Goal: Transaction & Acquisition: Download file/media

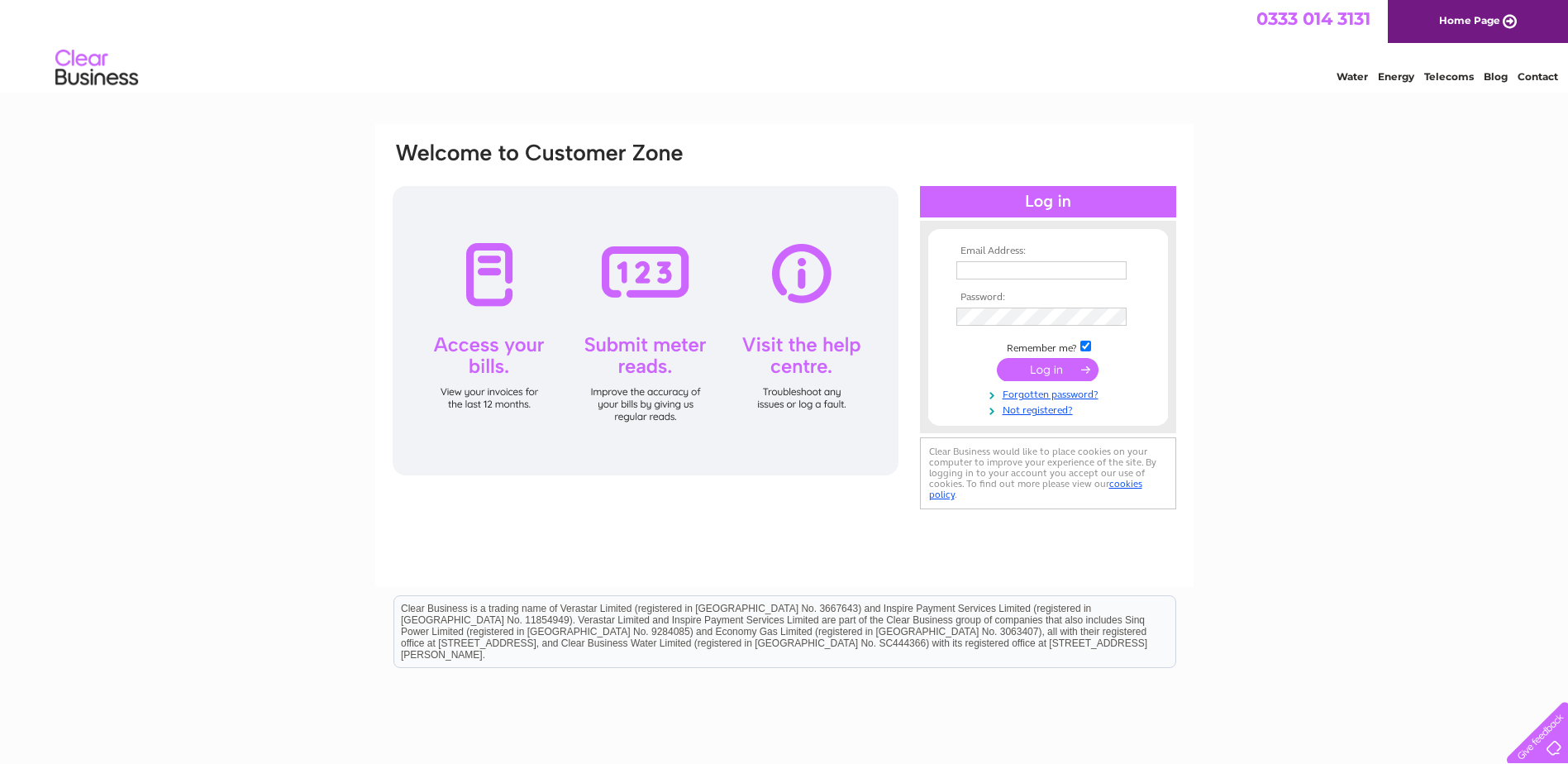
type input "enquiries@alley-cats.co.uk"
click at [1041, 376] on input "submit" at bounding box center [1048, 369] width 102 height 23
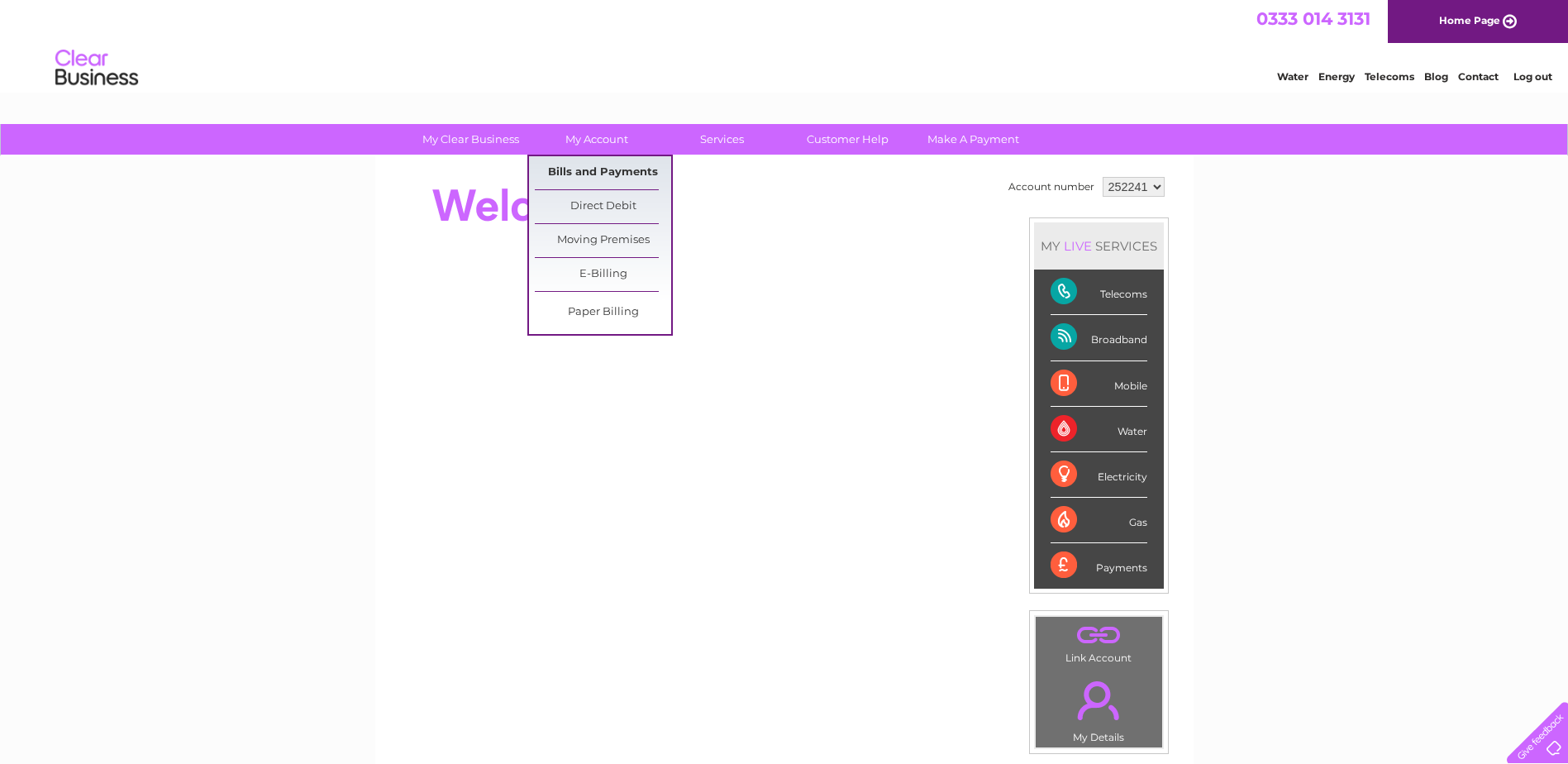
click at [595, 171] on link "Bills and Payments" at bounding box center [603, 173] width 137 height 33
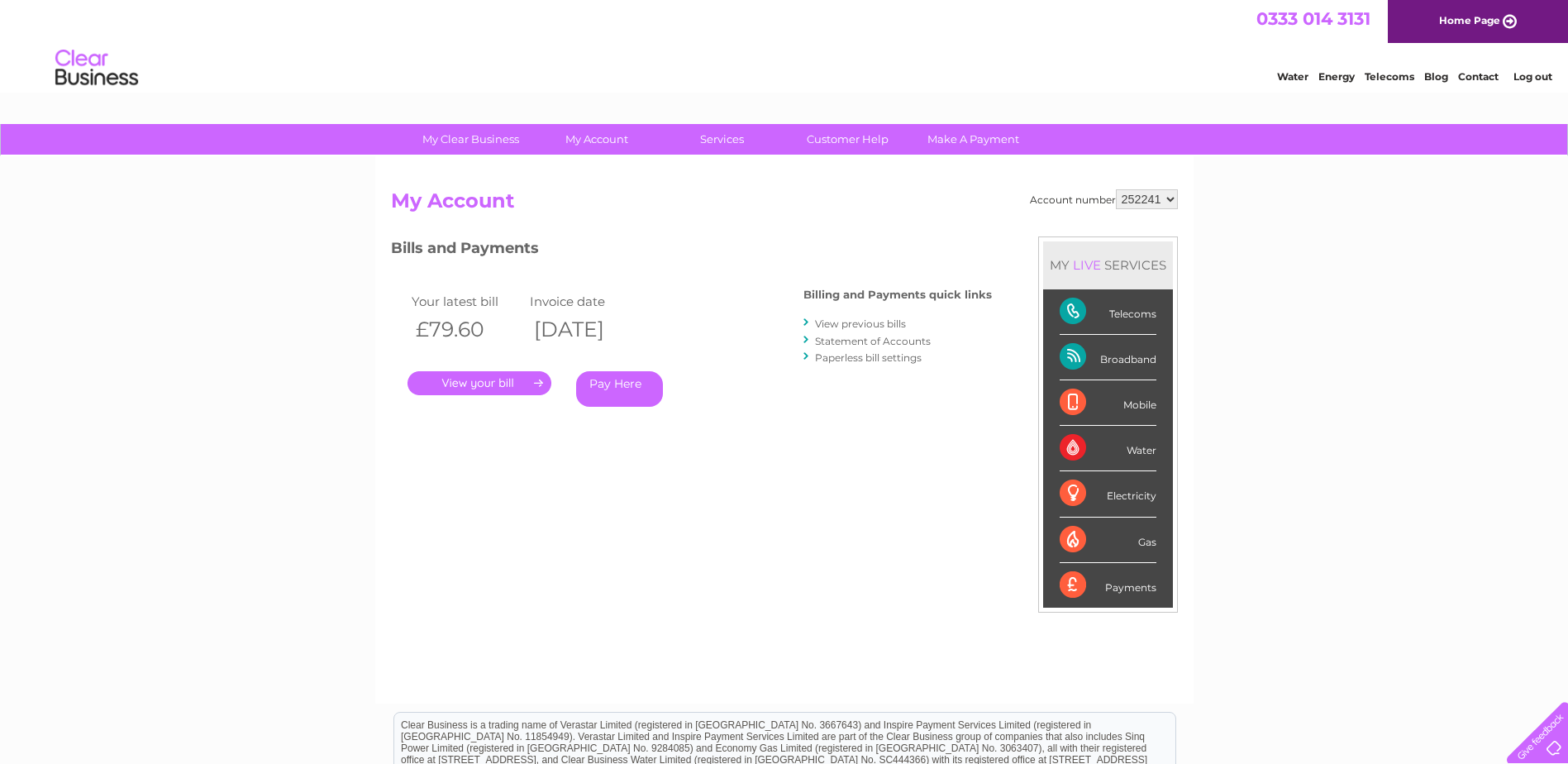
click at [469, 377] on link "." at bounding box center [479, 383] width 144 height 24
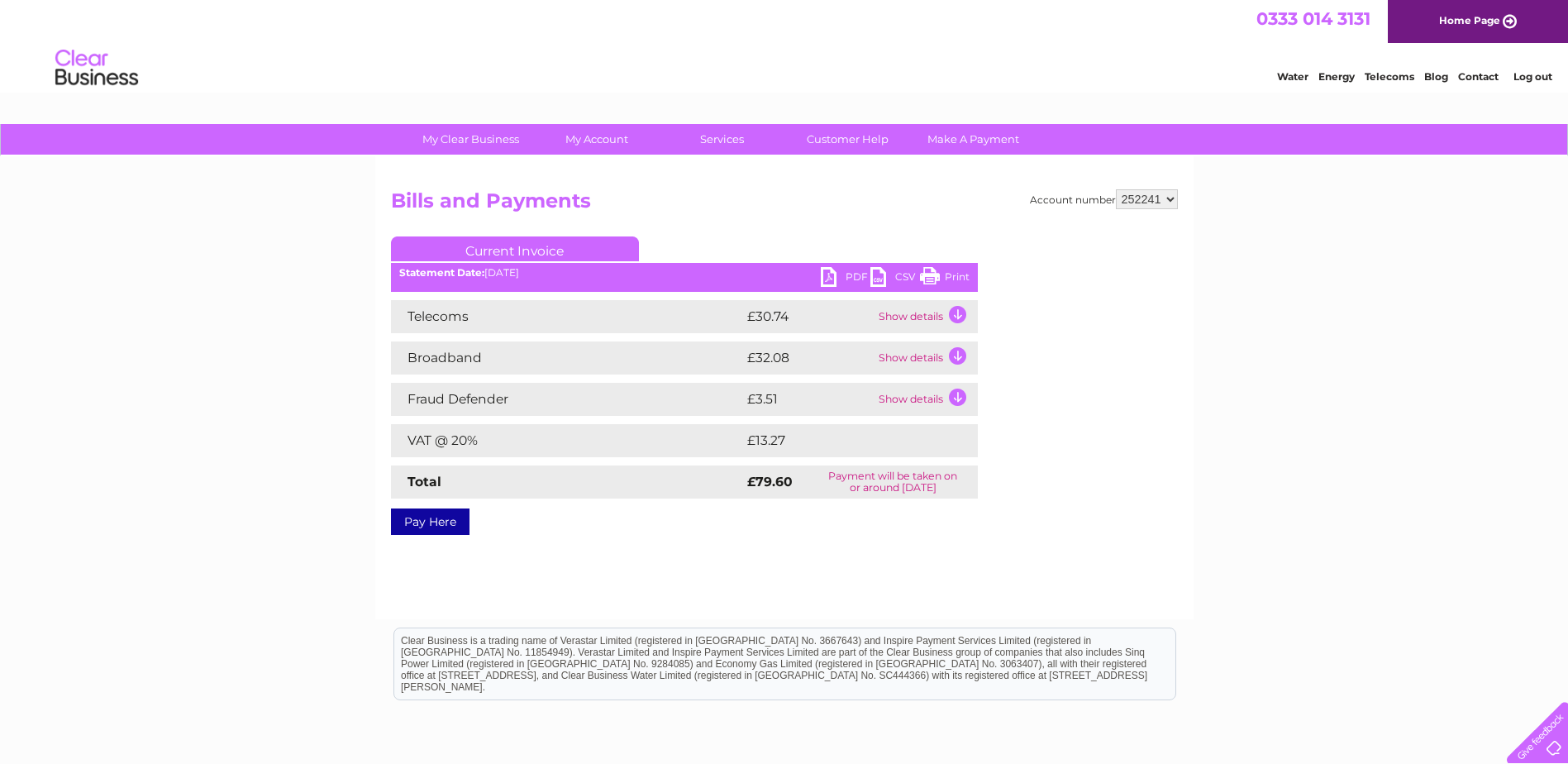
click at [958, 313] on td "Show details" at bounding box center [927, 316] width 104 height 33
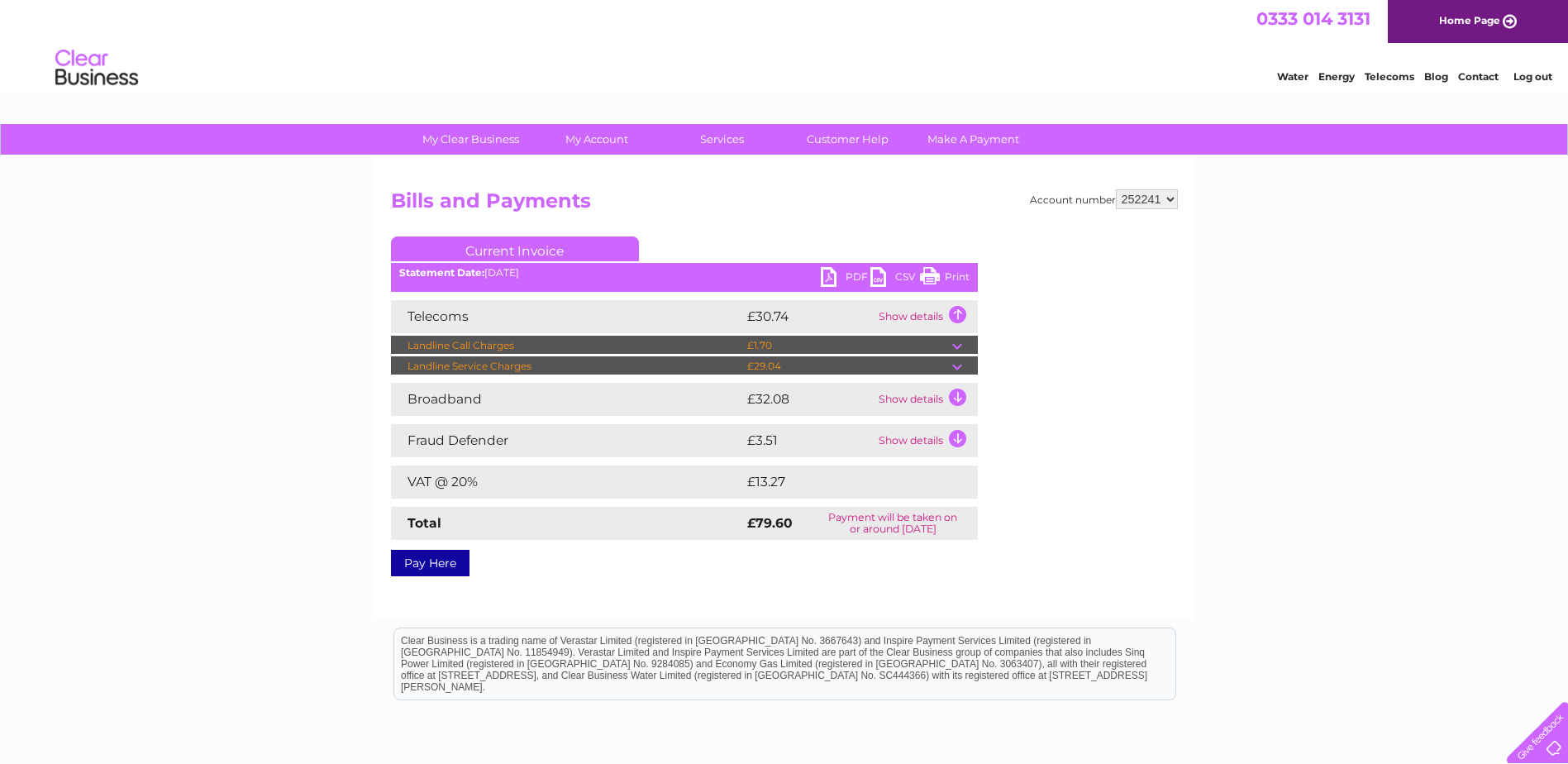
click at [959, 341] on td at bounding box center [965, 345] width 25 height 20
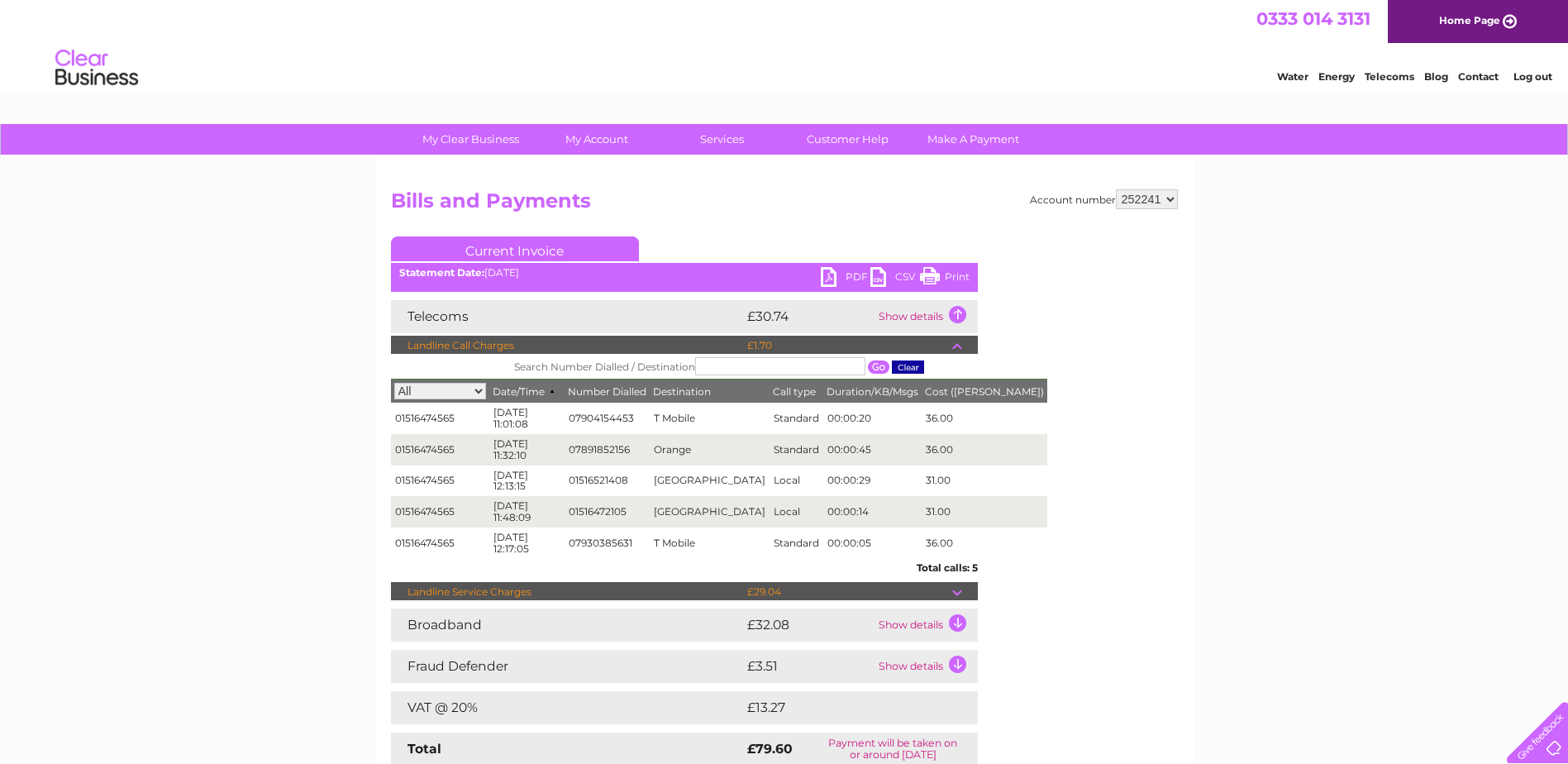
click at [958, 342] on td at bounding box center [965, 345] width 25 height 20
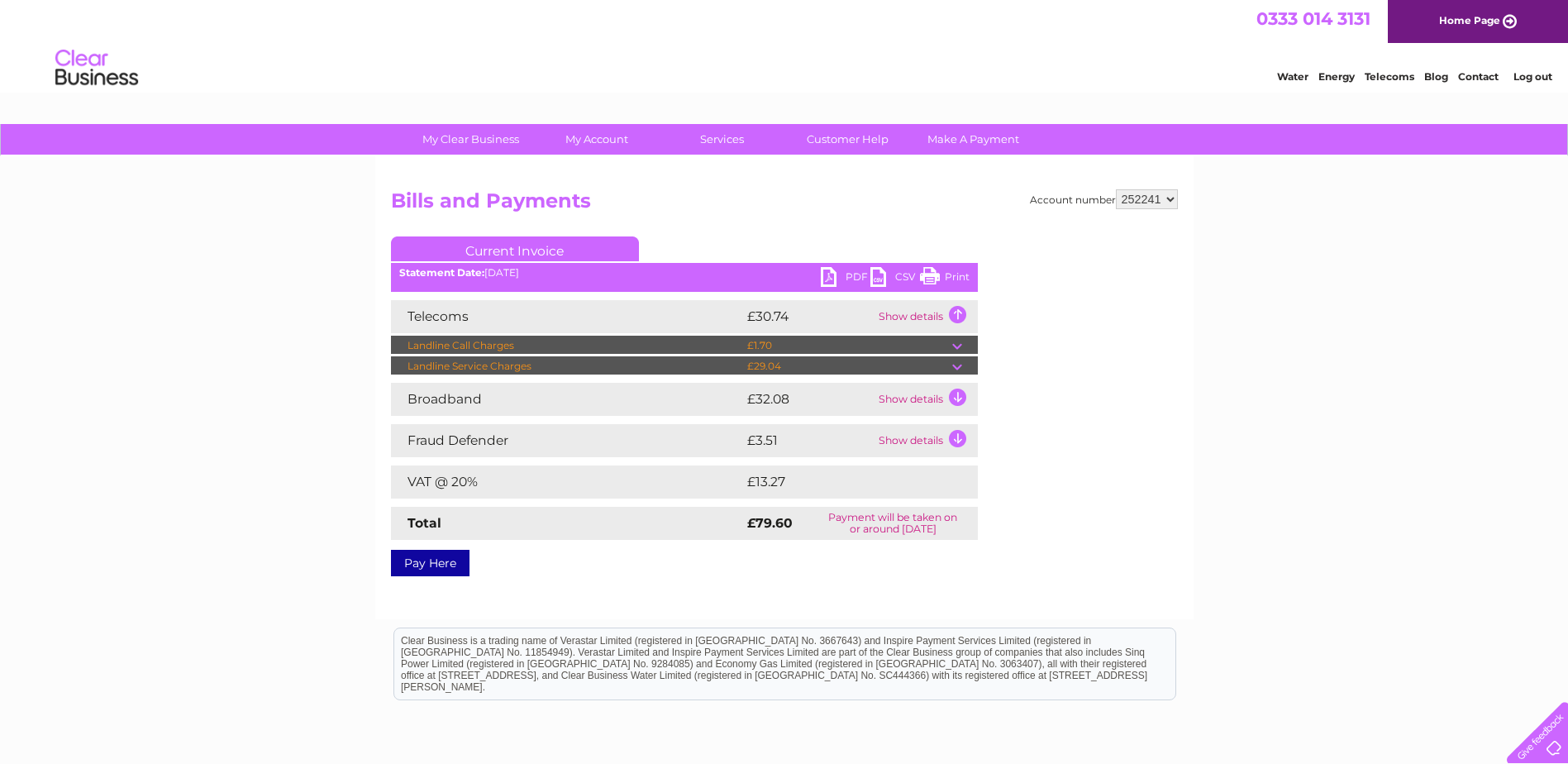
click at [959, 366] on td at bounding box center [965, 365] width 25 height 20
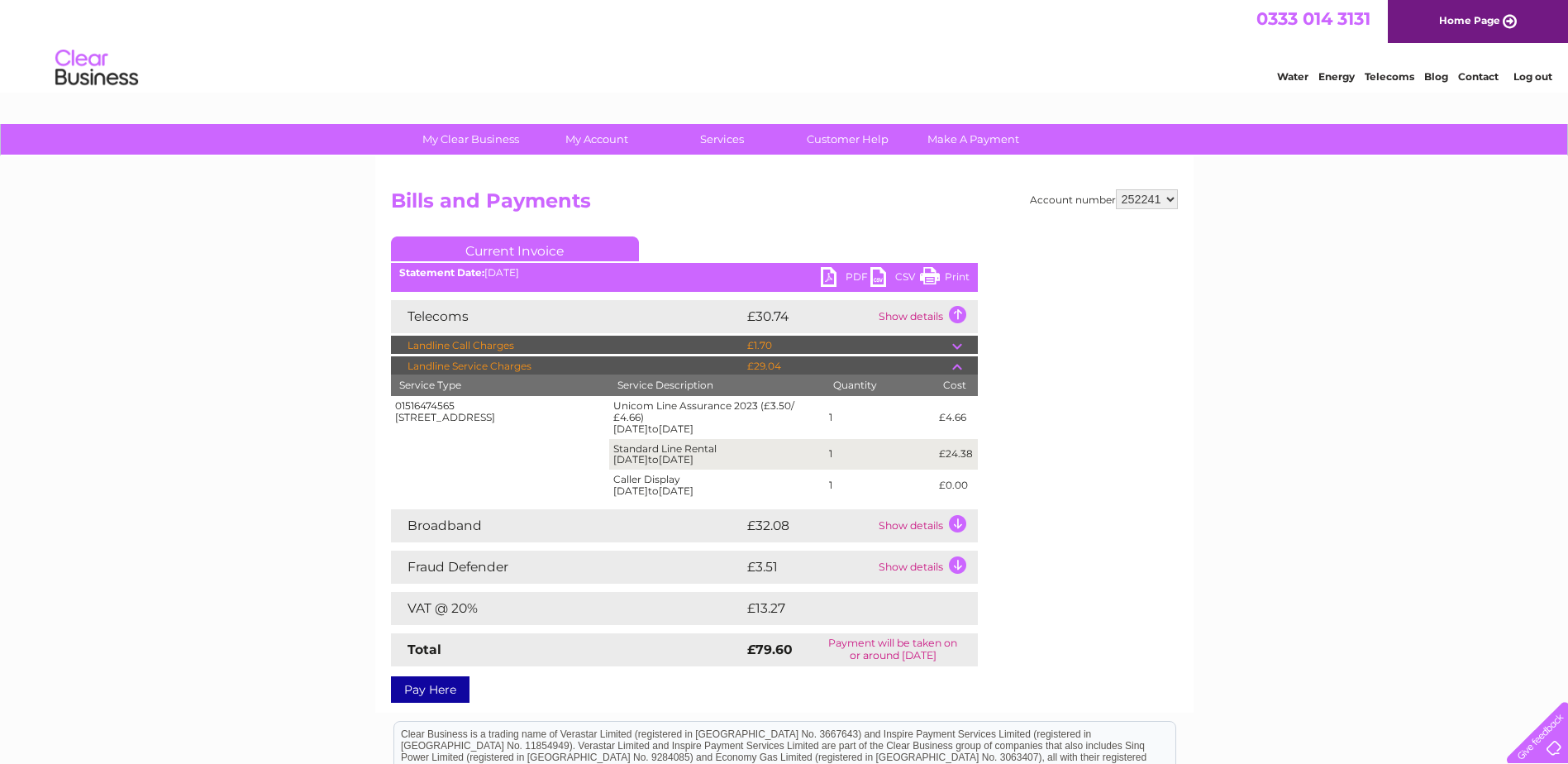
click at [955, 361] on td at bounding box center [965, 365] width 25 height 20
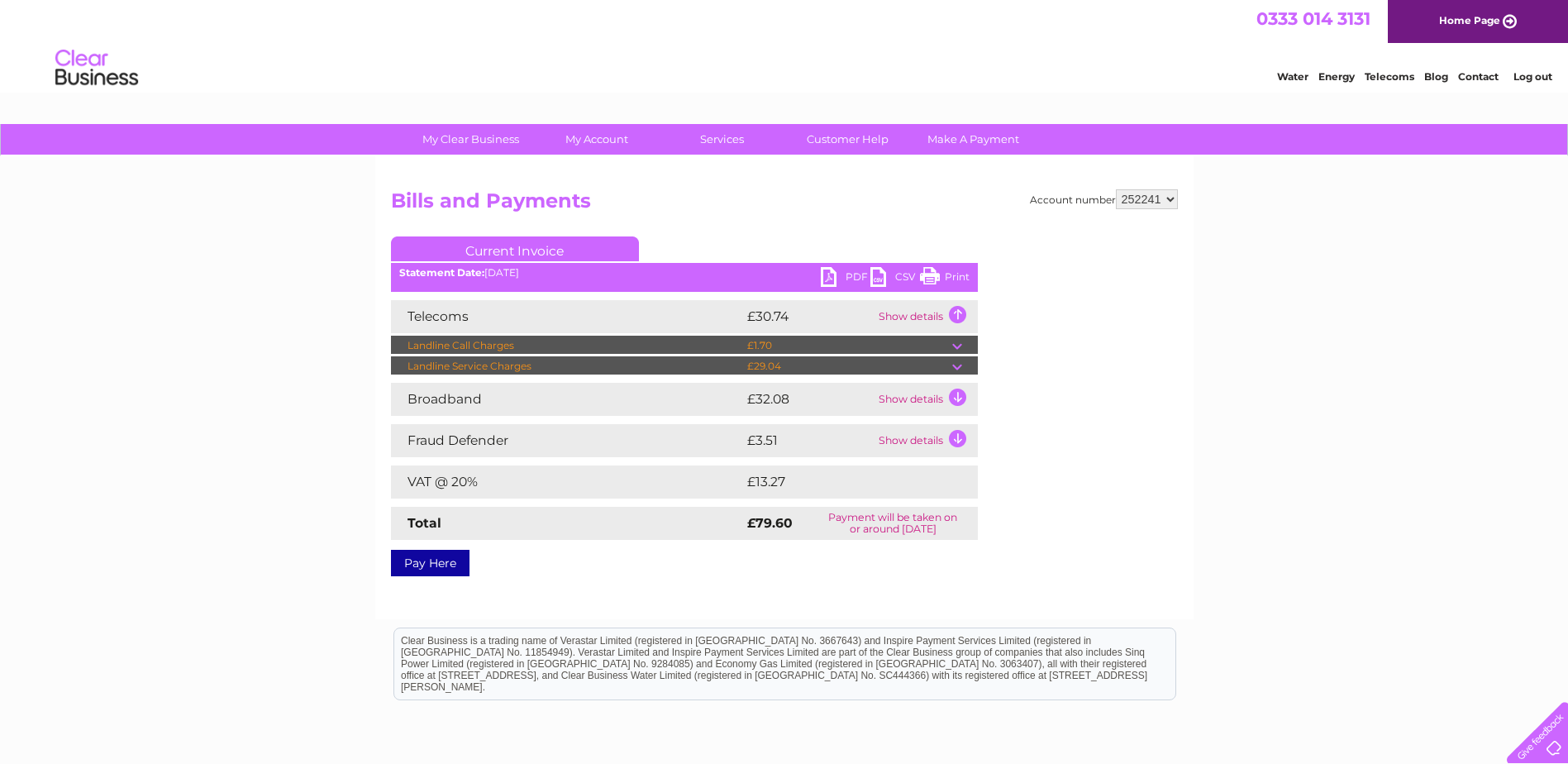
click at [957, 394] on td "Show details" at bounding box center [927, 399] width 104 height 33
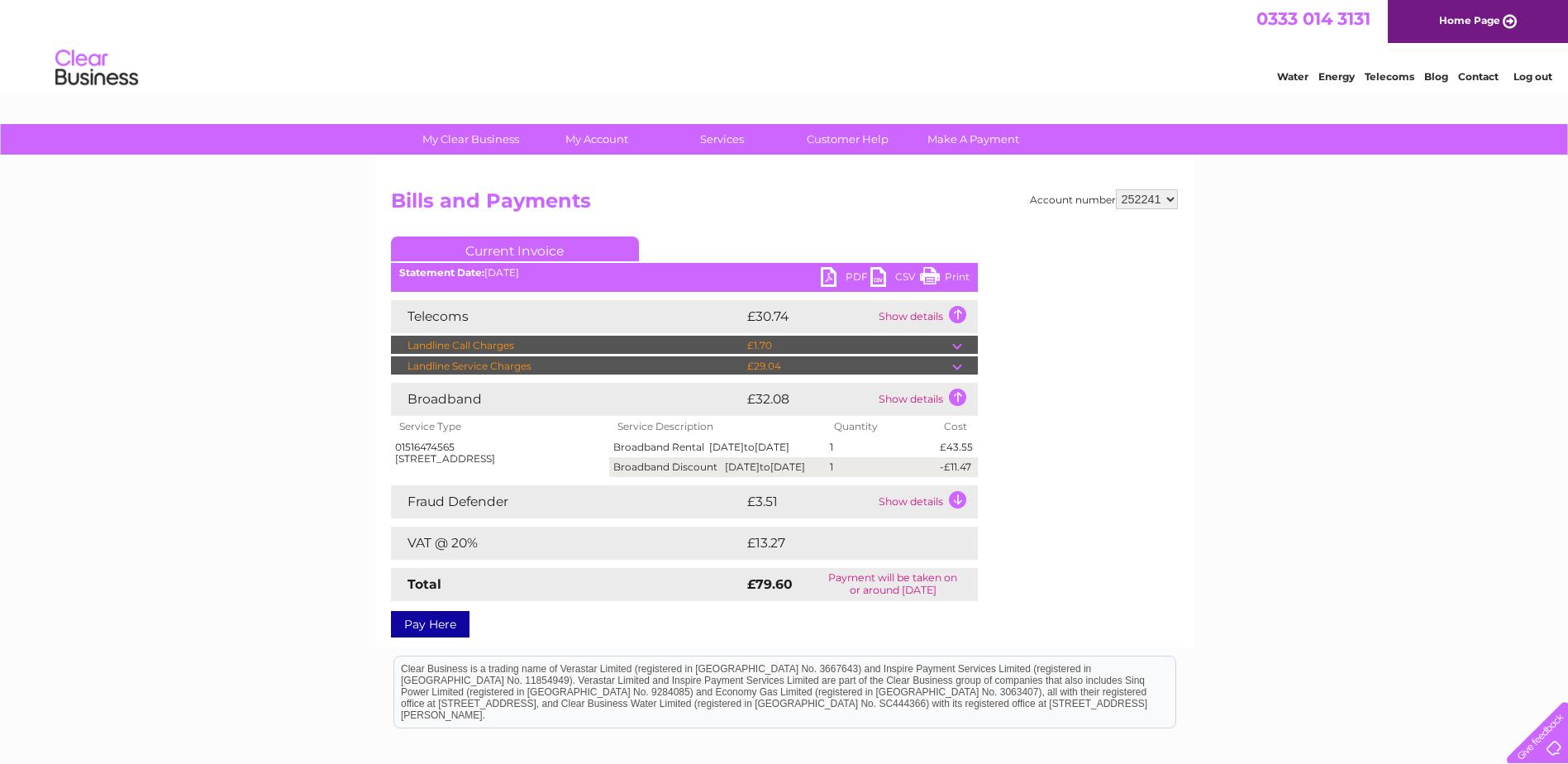
click at [960, 394] on td "Show details" at bounding box center [927, 399] width 104 height 33
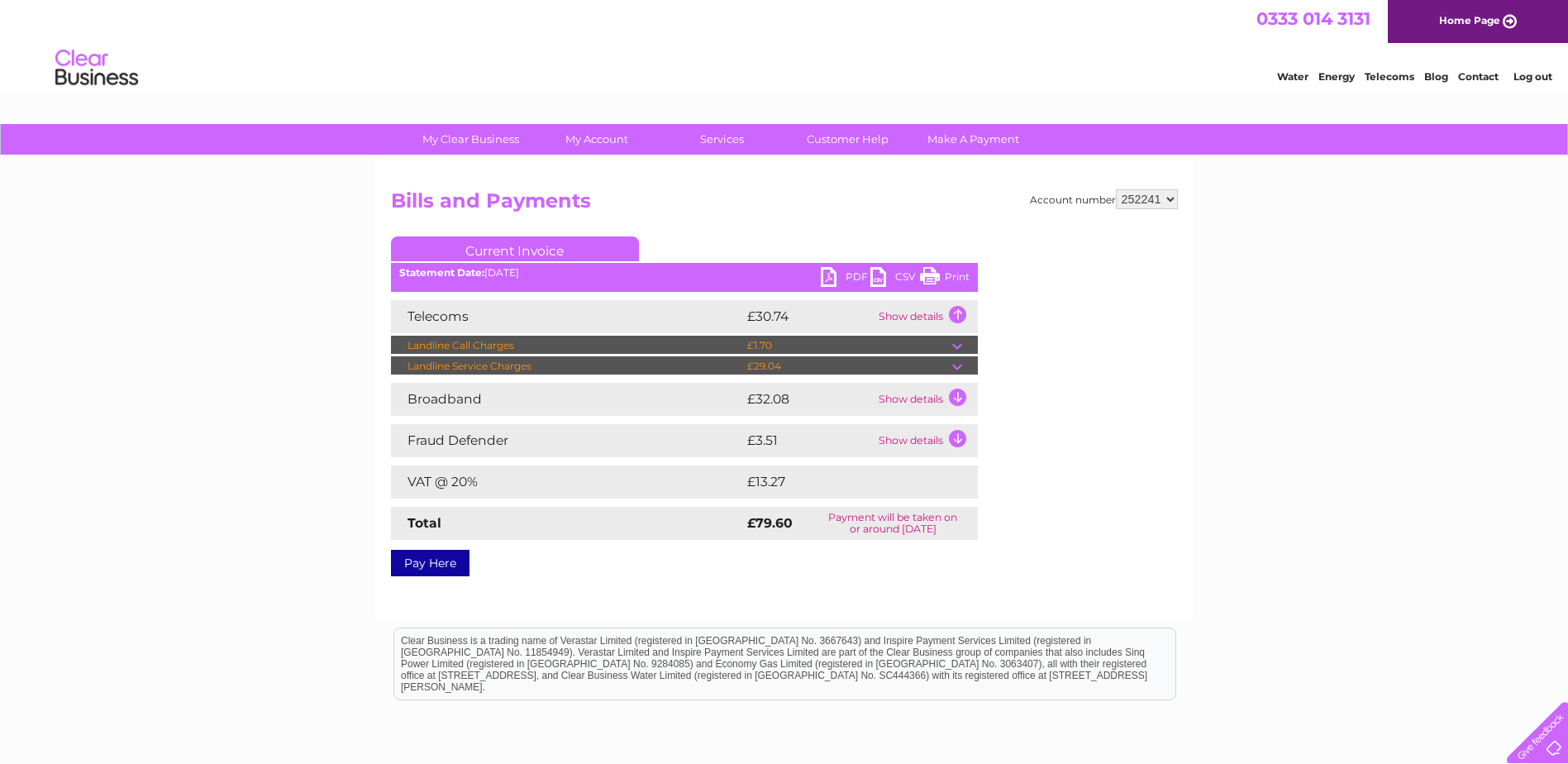
click at [960, 394] on td "Show details" at bounding box center [927, 399] width 104 height 33
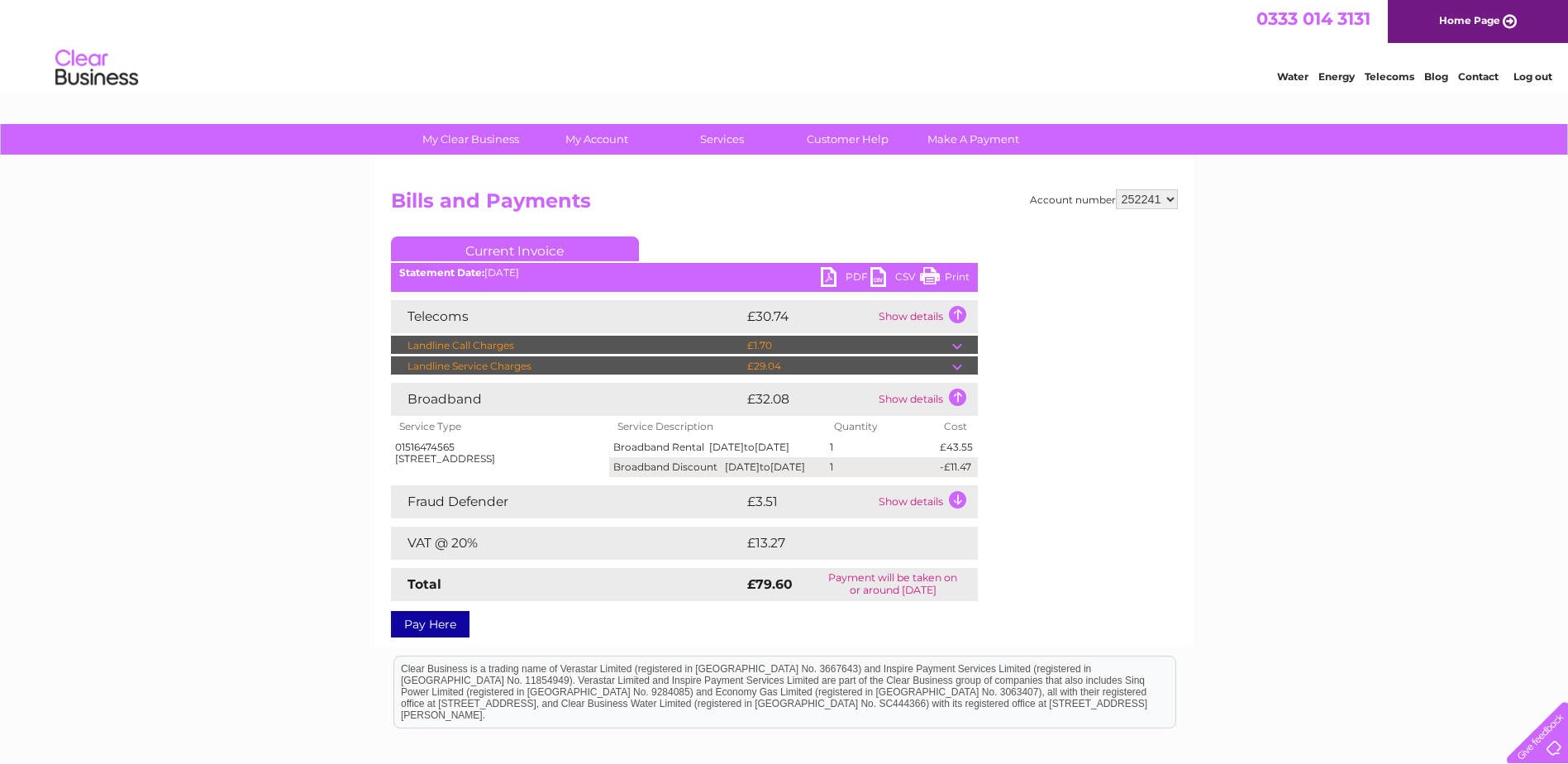
click at [960, 394] on td "Show details" at bounding box center [927, 399] width 104 height 33
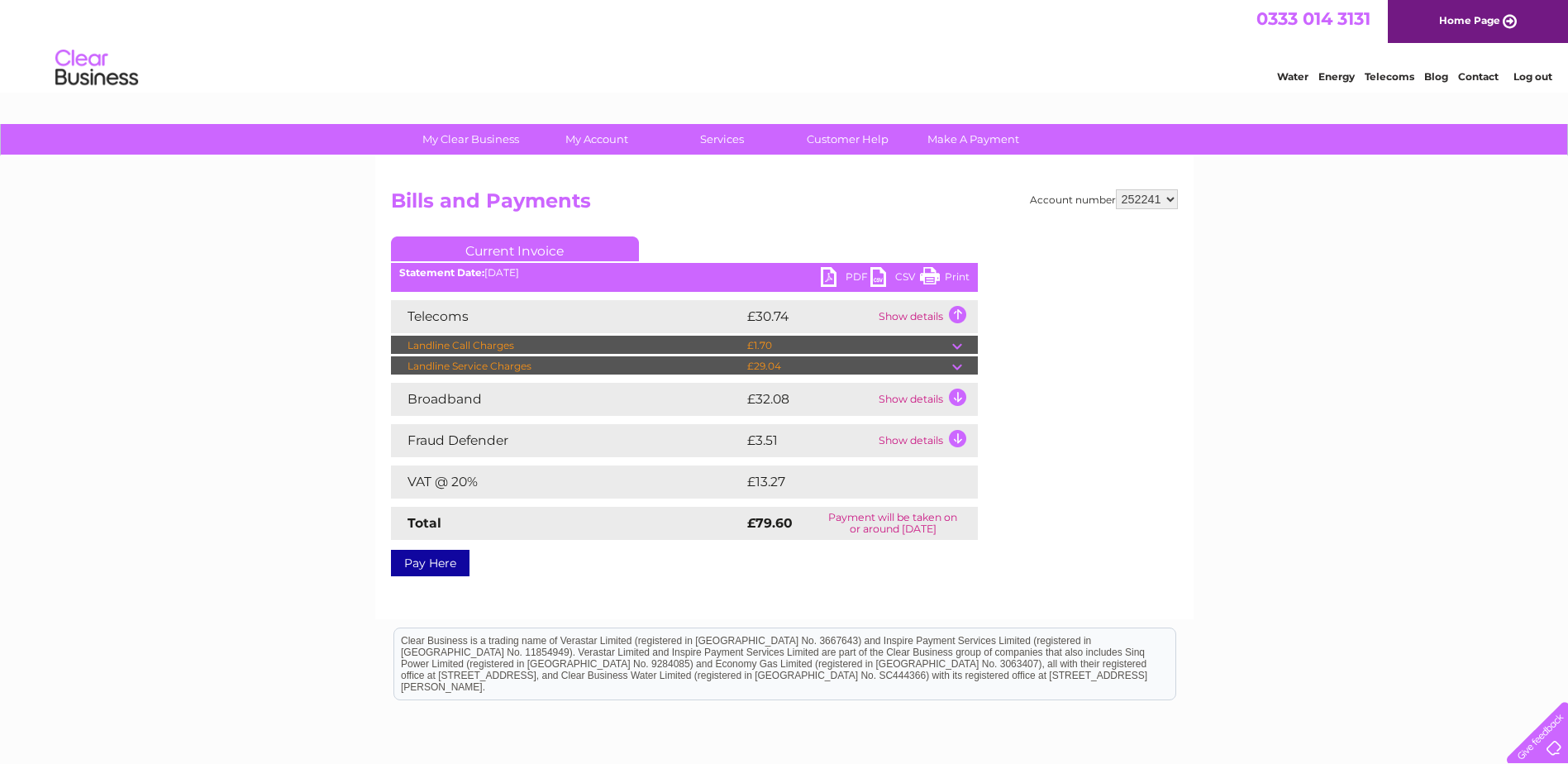
click at [955, 439] on td "Show details" at bounding box center [927, 440] width 104 height 33
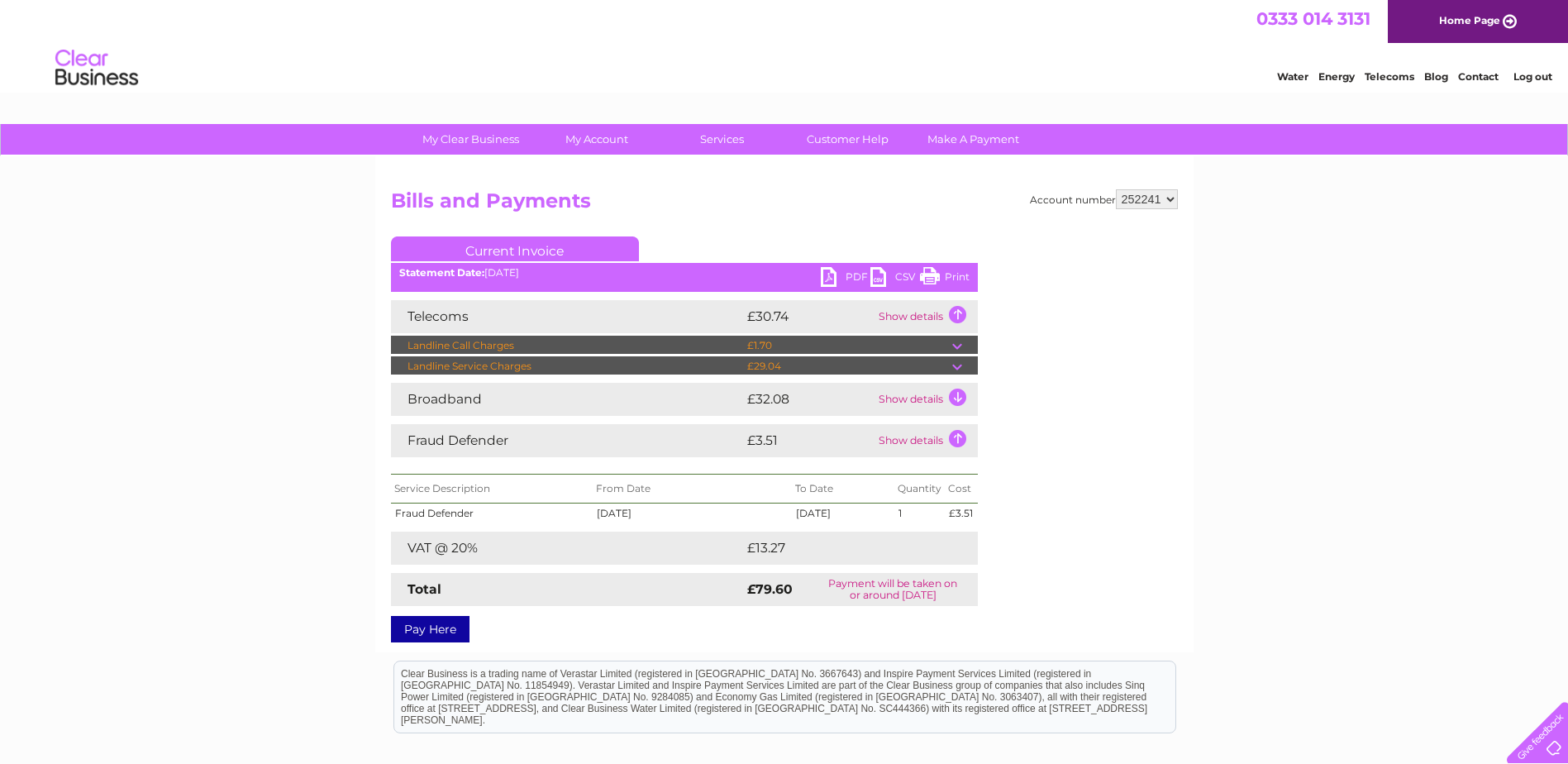
click at [955, 439] on td "Show details" at bounding box center [927, 440] width 104 height 33
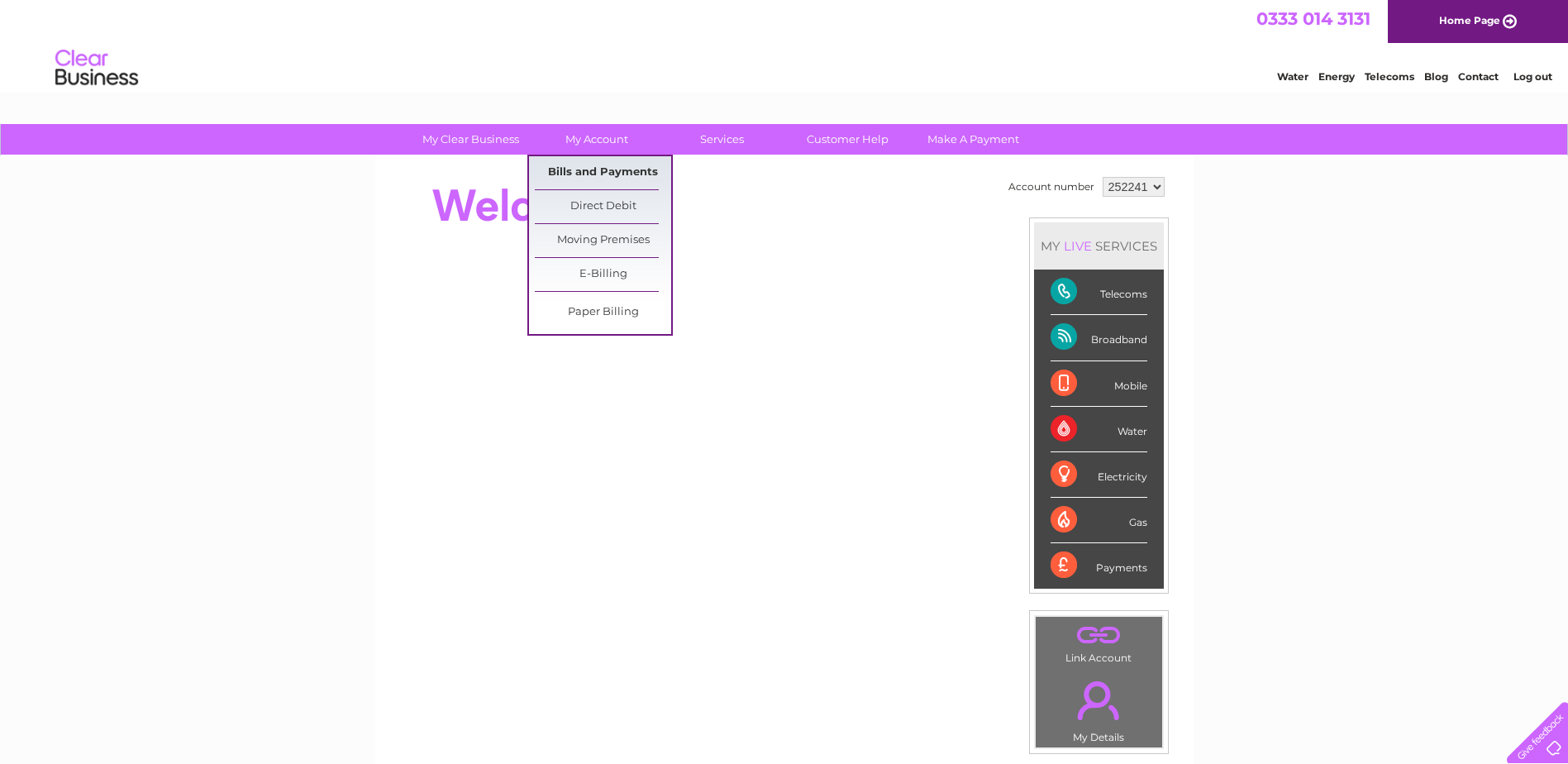
drag, startPoint x: 596, startPoint y: 167, endPoint x: 596, endPoint y: 176, distance: 9.0
click at [596, 167] on link "Bills and Payments" at bounding box center [603, 173] width 137 height 33
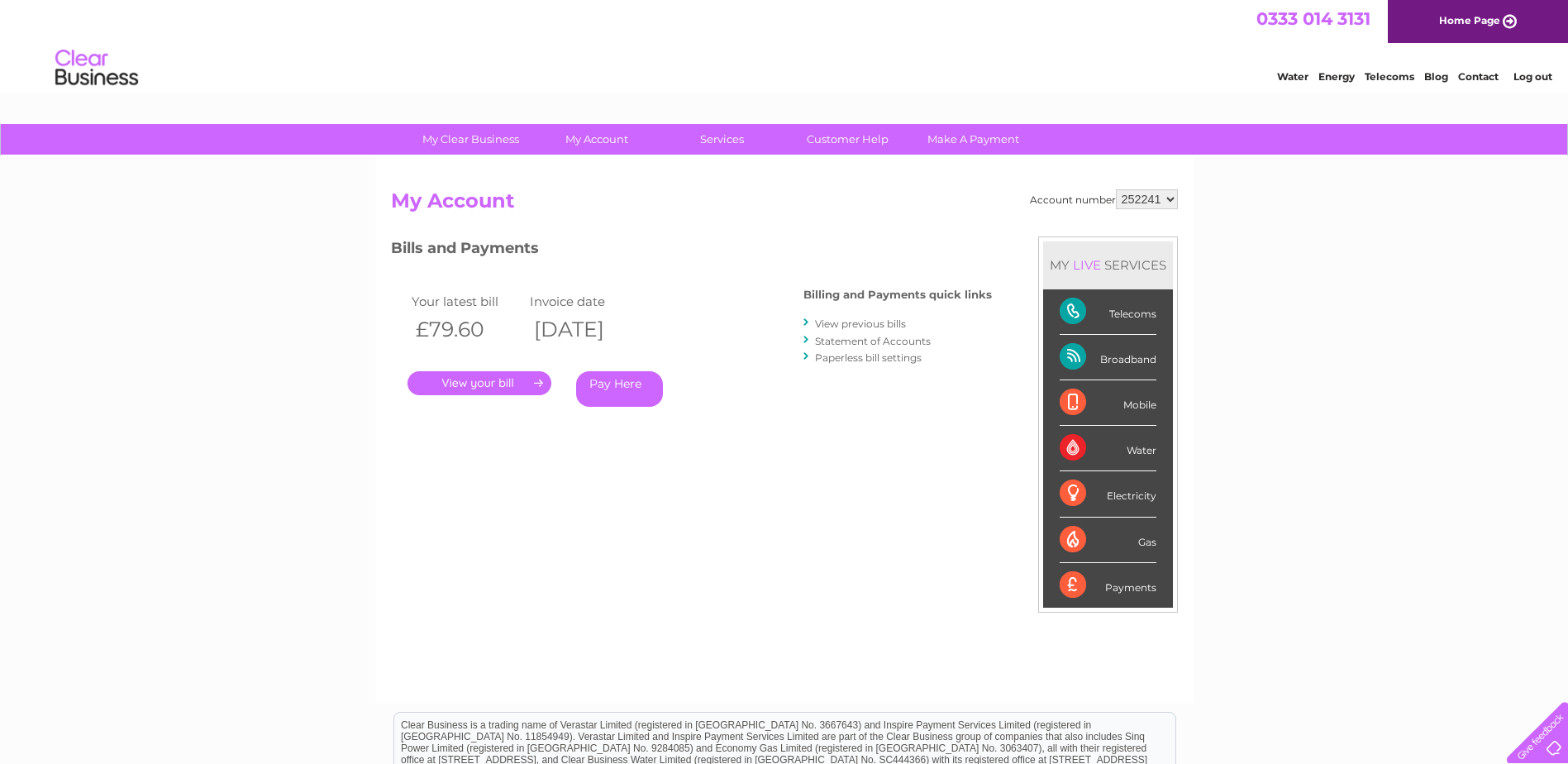
click at [488, 382] on link "." at bounding box center [479, 383] width 144 height 24
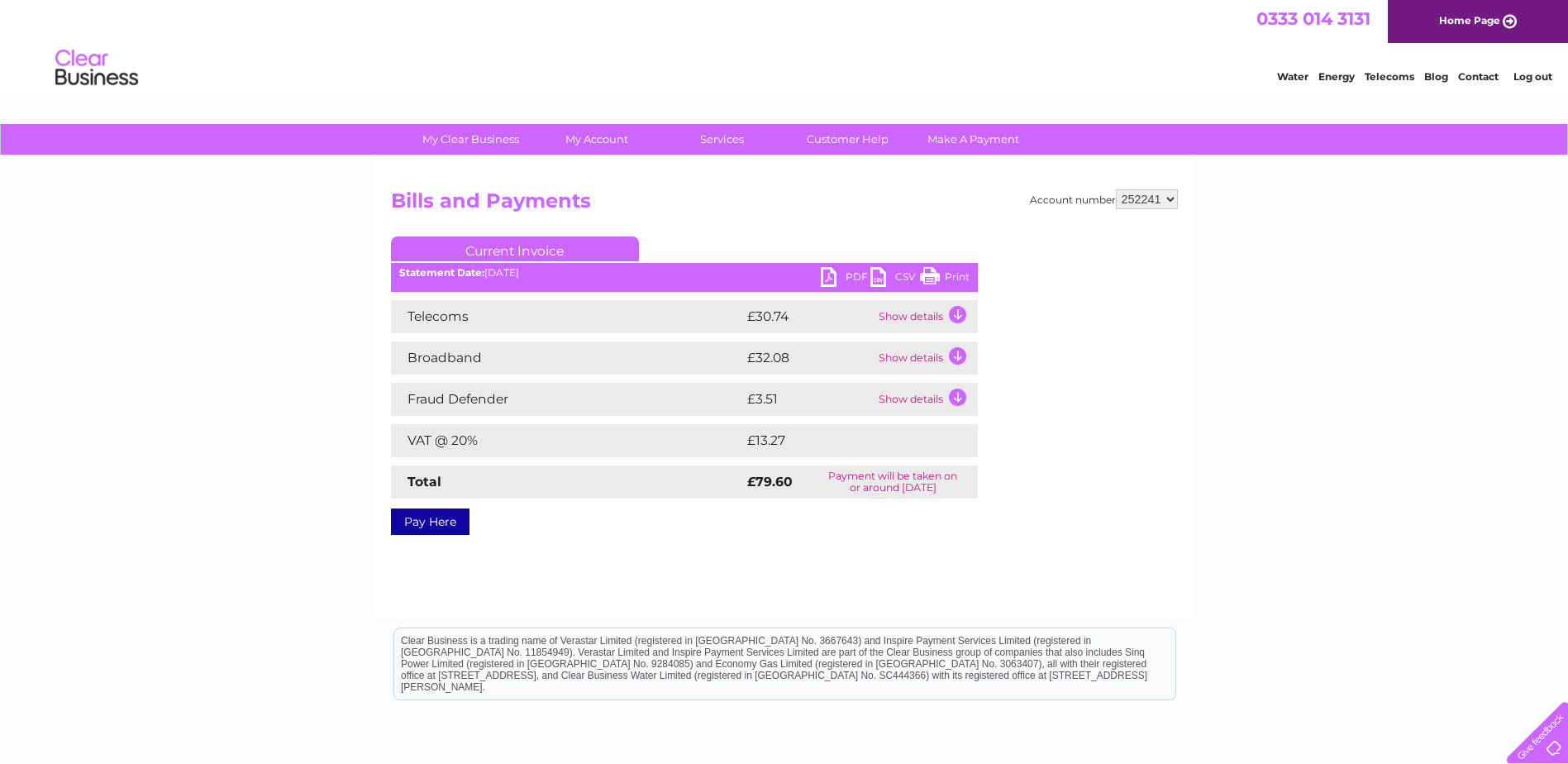
click at [841, 274] on link "PDF" at bounding box center [845, 279] width 49 height 24
